Goal: Task Accomplishment & Management: Manage account settings

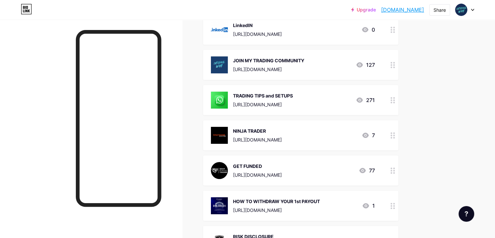
scroll to position [108, 0]
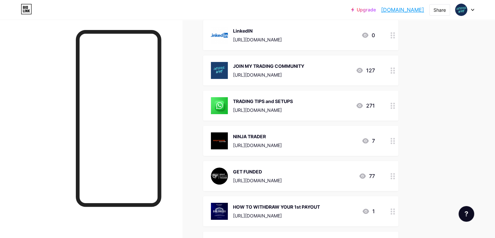
click at [395, 175] on icon at bounding box center [392, 176] width 5 height 6
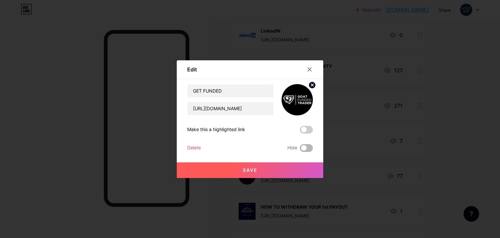
click at [307, 151] on span at bounding box center [306, 148] width 13 height 8
click at [300, 149] on input "checkbox" at bounding box center [300, 149] width 0 height 0
click at [288, 165] on button "Save" at bounding box center [250, 170] width 146 height 16
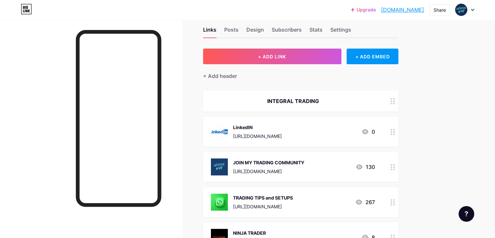
scroll to position [0, 0]
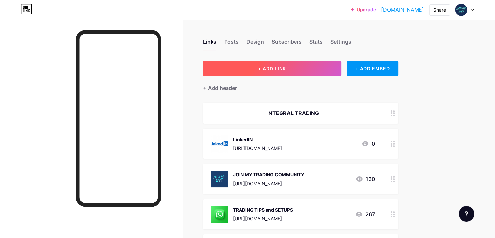
click at [321, 67] on button "+ ADD LINK" at bounding box center [272, 69] width 138 height 16
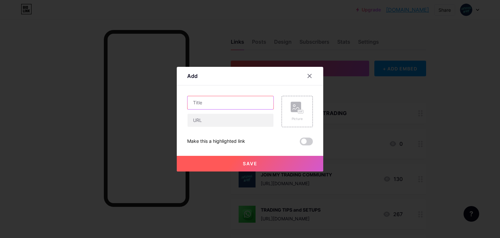
click at [246, 99] on input "text" at bounding box center [230, 102] width 86 height 13
type input "NOVEMBER GROUP TRAINING"
click at [236, 119] on input "text" at bounding box center [230, 120] width 86 height 13
paste input "[URL][DOMAIN_NAME]"
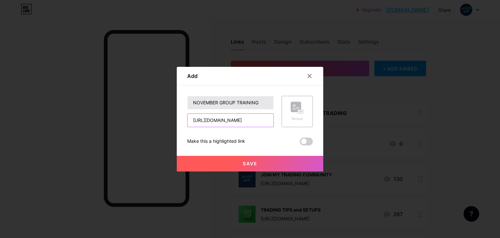
type input "[URL][DOMAIN_NAME]"
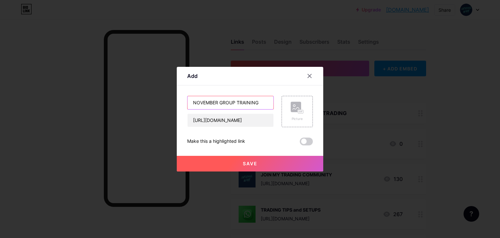
drag, startPoint x: 259, startPoint y: 103, endPoint x: 220, endPoint y: 102, distance: 39.4
click at [220, 102] on input "NOVEMBER GROUP TRAINING" at bounding box center [230, 102] width 86 height 13
click at [256, 103] on input "NOVEMBER WAITING LIST" at bounding box center [230, 102] width 86 height 13
paste input "📈"
paste input "📉"
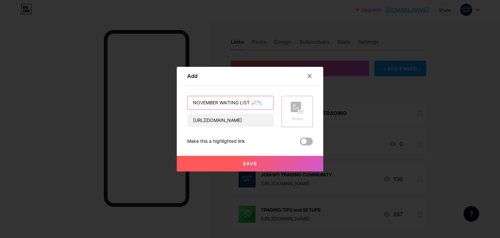
type input "NOVEMBER WAITING LIST 📈📉"
click at [307, 139] on span at bounding box center [306, 141] width 13 height 8
click at [300, 143] on input "checkbox" at bounding box center [300, 143] width 0 height 0
click at [255, 160] on span "Save" at bounding box center [250, 163] width 15 height 6
